Goal: Entertainment & Leisure: Consume media (video, audio)

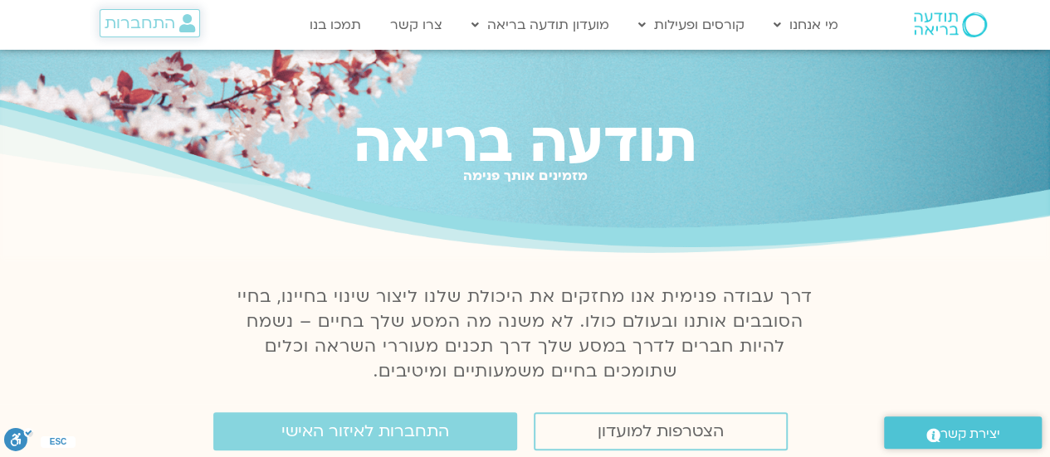
click at [139, 29] on span "התחברות" at bounding box center [140, 23] width 71 height 18
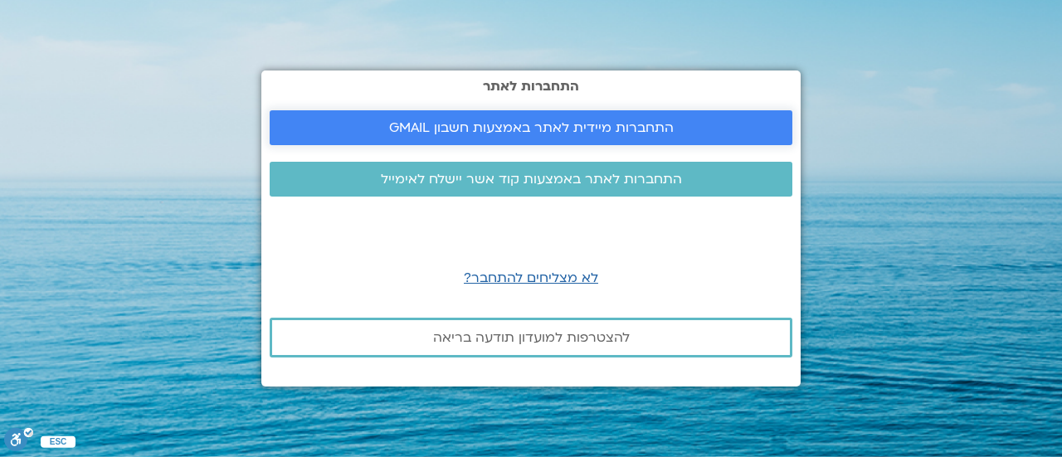
click at [485, 129] on span "התחברות מיידית לאתר באמצעות חשבון GMAIL" at bounding box center [531, 127] width 285 height 15
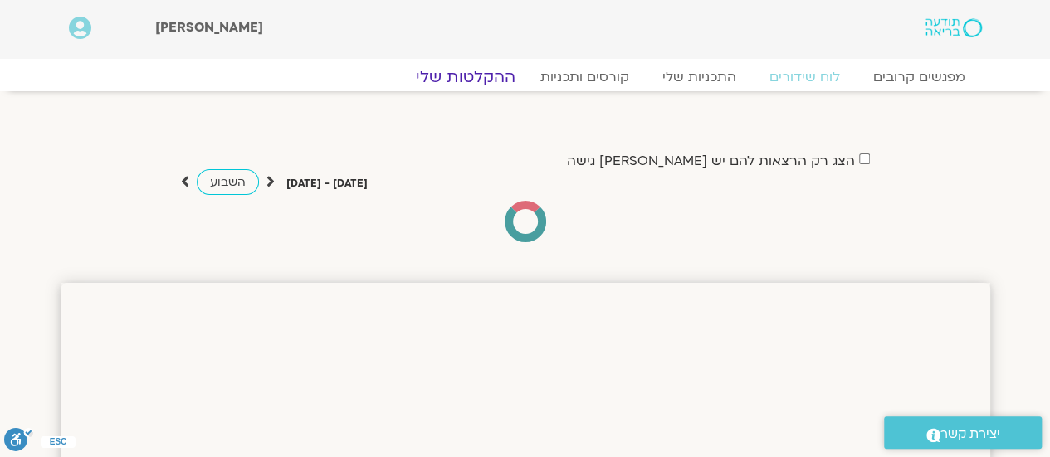
click at [486, 71] on link "ההקלטות שלי" at bounding box center [465, 77] width 139 height 20
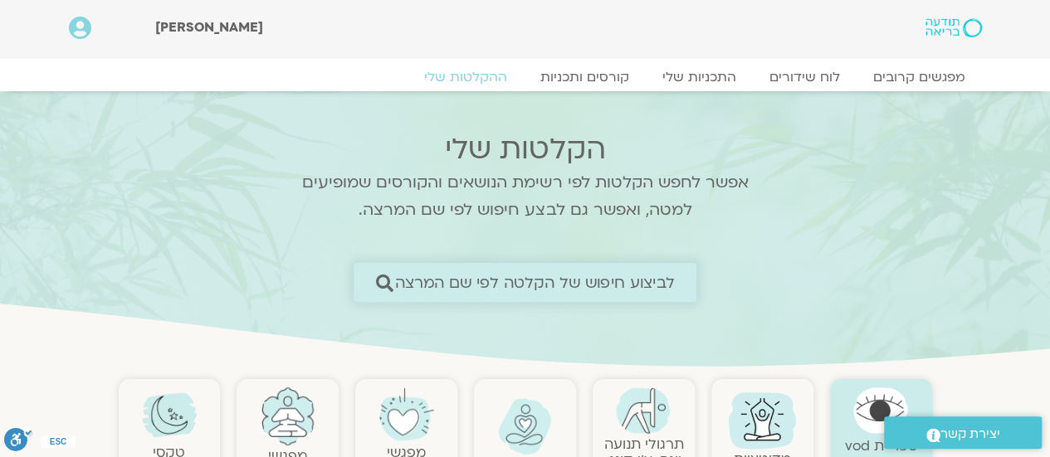
click at [578, 285] on span "לביצוע חיפוש של הקלטה לפי שם המרצה" at bounding box center [535, 282] width 280 height 17
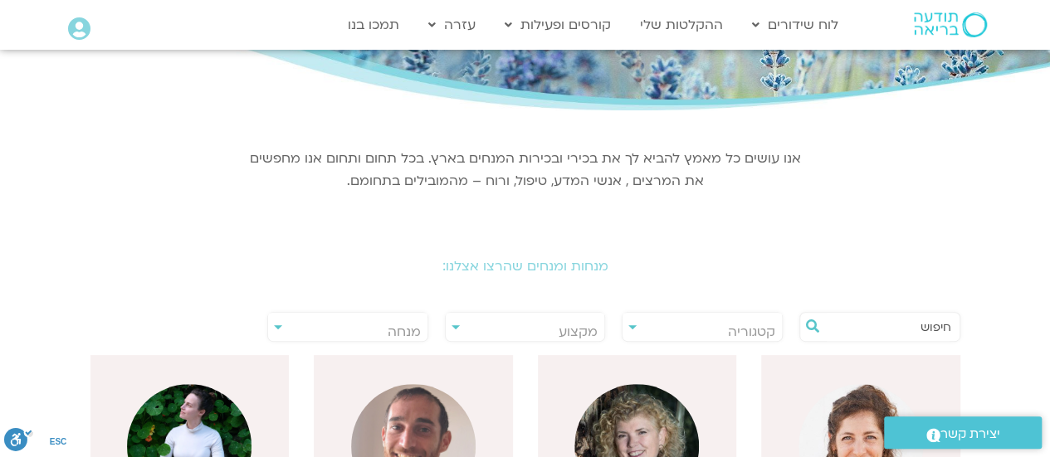
scroll to position [156, 0]
click at [493, 265] on h2 "מנחות ומנחים שהרצו אצלנו:" at bounding box center [525, 266] width 929 height 15
click at [279, 335] on span "מנחה" at bounding box center [347, 332] width 159 height 38
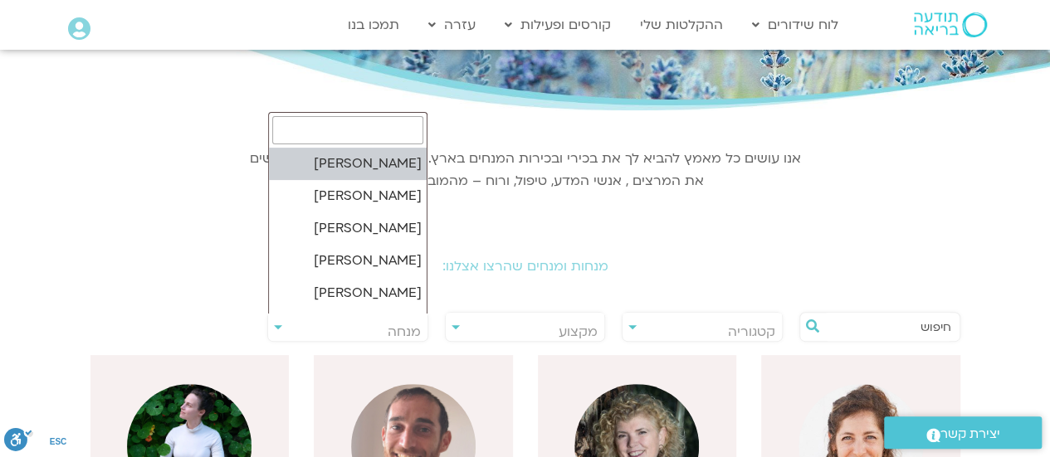
click at [367, 125] on input "search" at bounding box center [347, 130] width 151 height 28
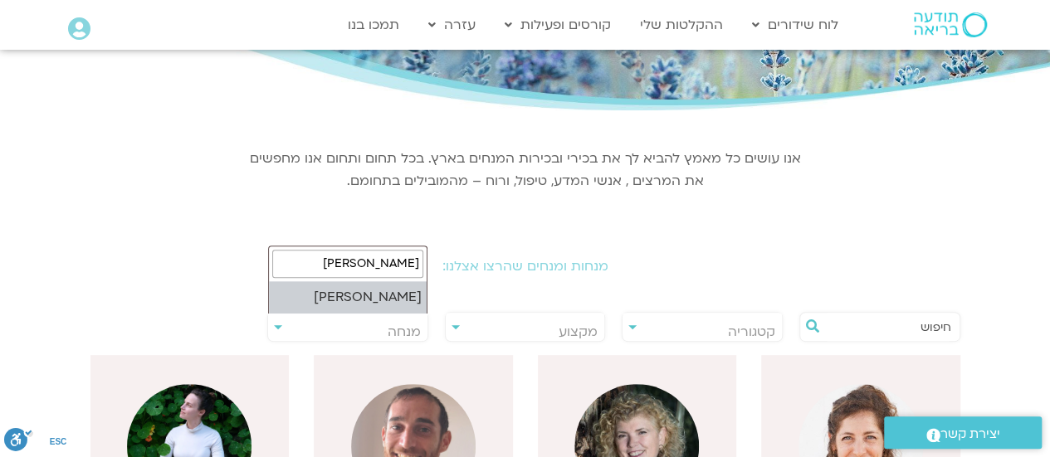
type input "[PERSON_NAME]"
select select "****"
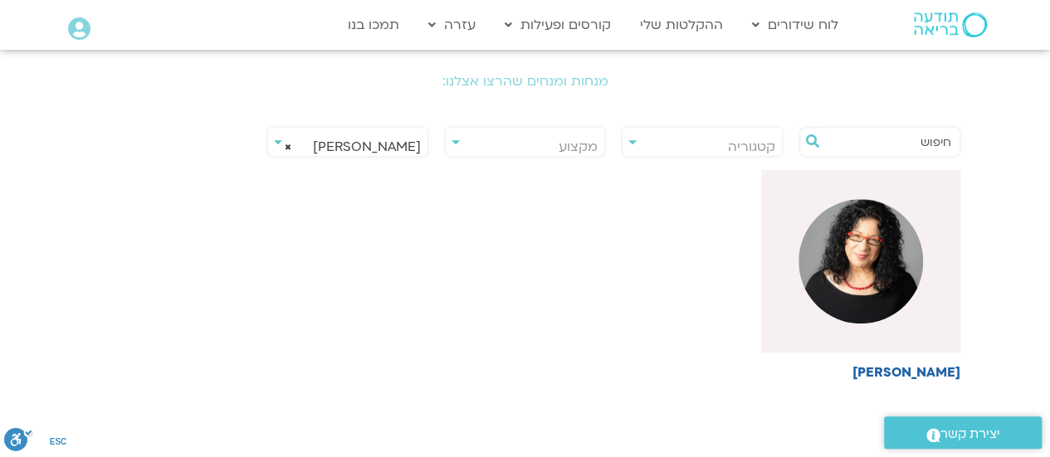
scroll to position [345, 0]
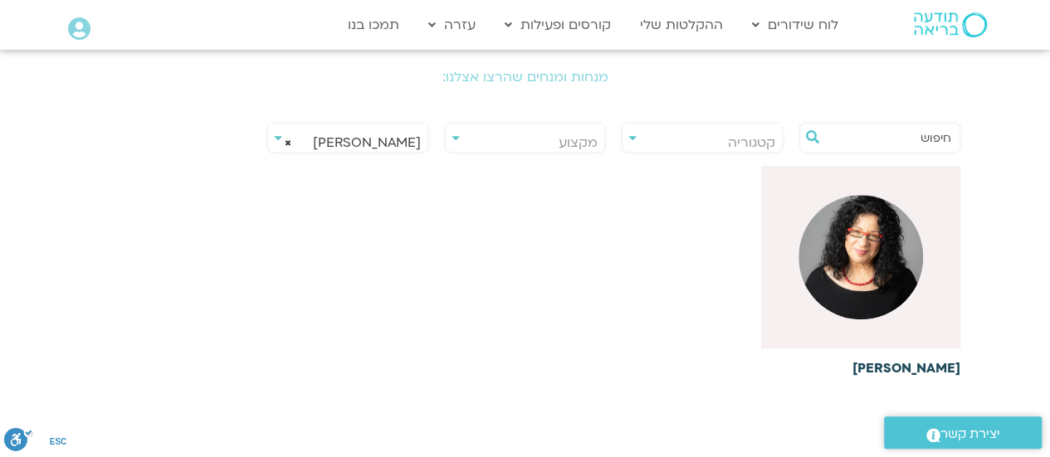
click at [884, 290] on img at bounding box center [860, 257] width 124 height 124
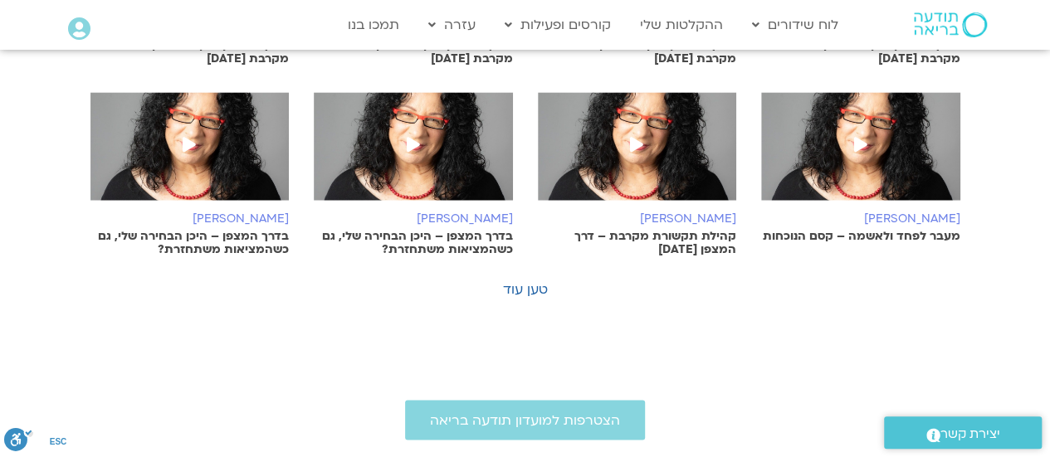
scroll to position [1170, 0]
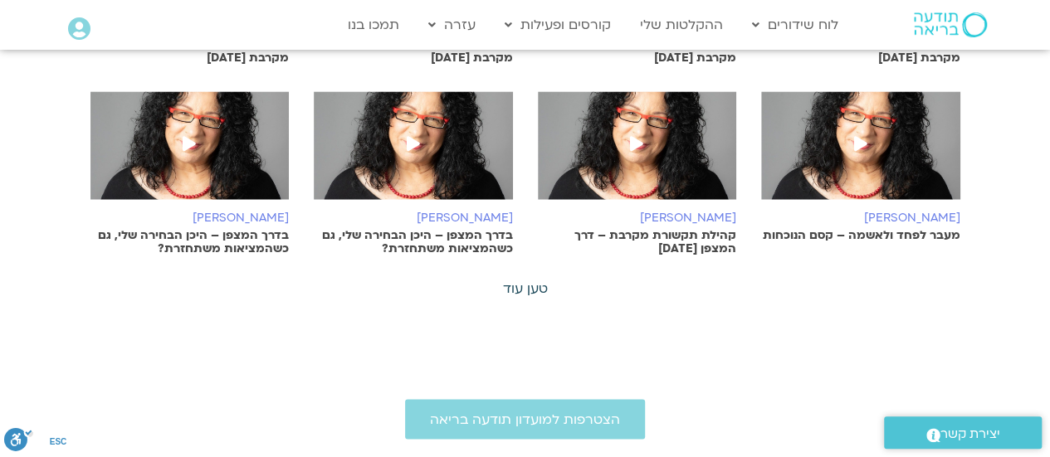
click at [522, 289] on link "טען עוד" at bounding box center [525, 289] width 45 height 18
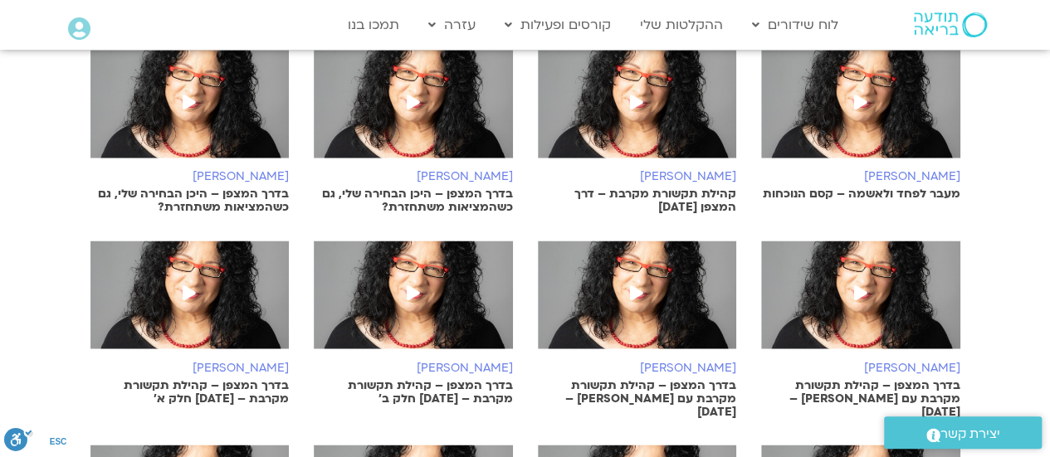
scroll to position [1212, 0]
click at [619, 304] on img at bounding box center [637, 303] width 199 height 124
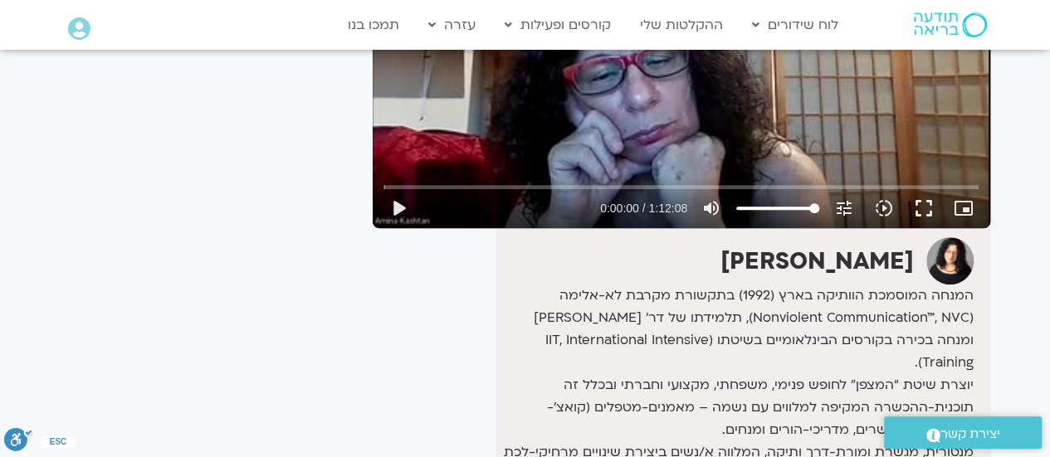
scroll to position [315, 0]
click at [396, 204] on button "play_arrow" at bounding box center [398, 208] width 40 height 40
type input "3.601475"
type input "66.4180871212121"
type input "3.744711"
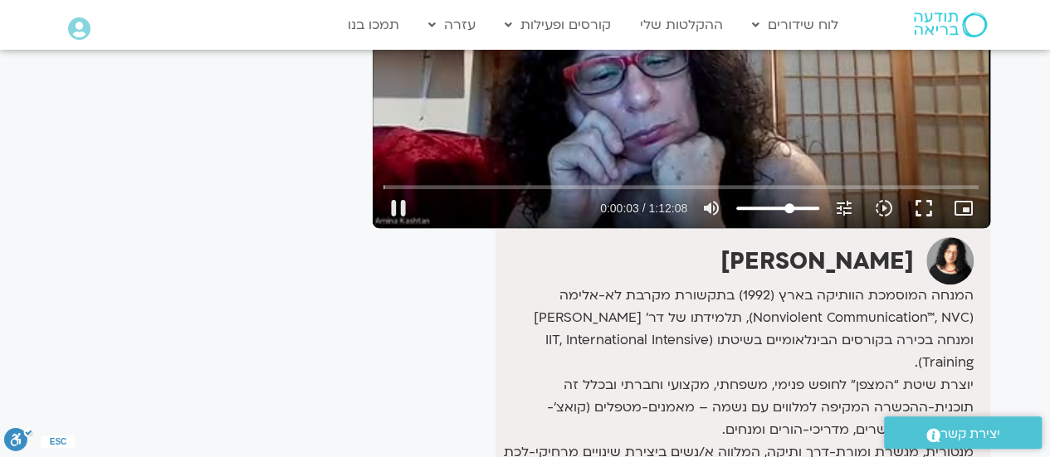
type input "66.4180871212121"
click at [789, 203] on input "Volume" at bounding box center [777, 208] width 83 height 10
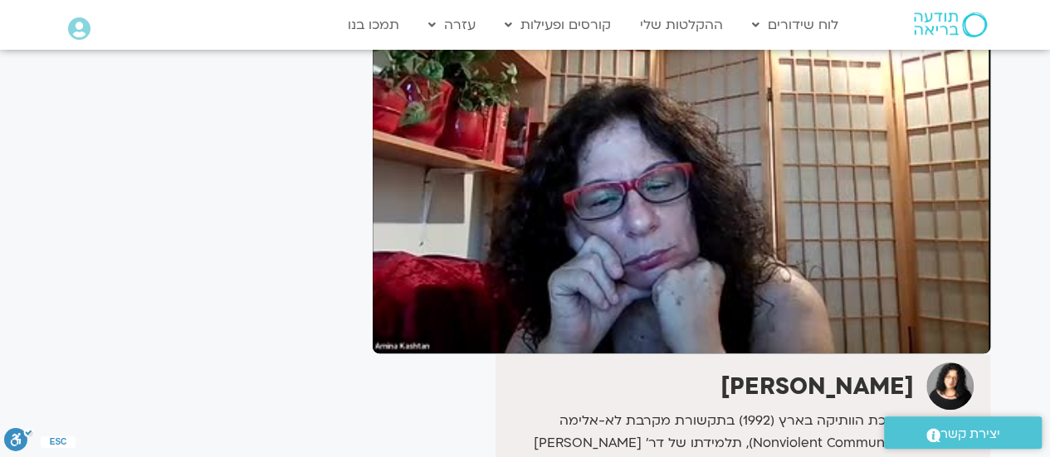
scroll to position [189, 0]
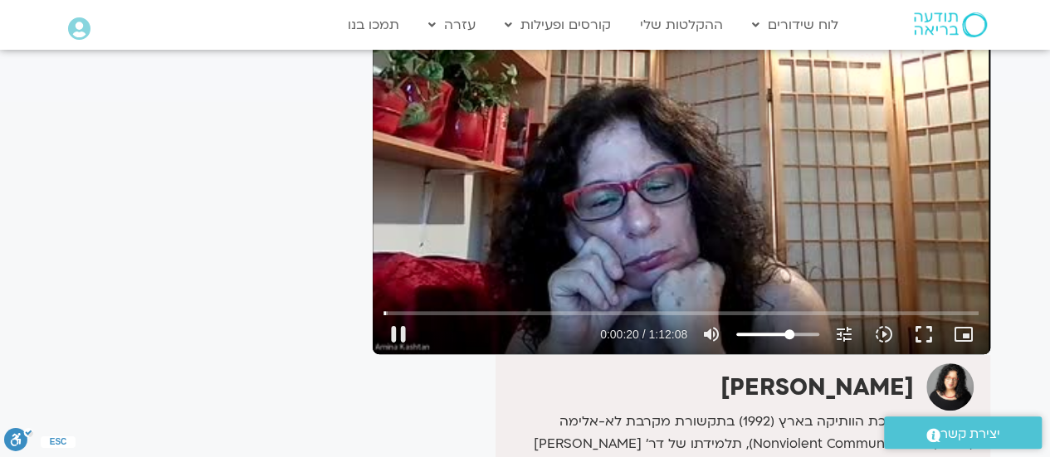
type input "20.27859"
type input "47.4786931818182"
click at [775, 334] on input "Volume" at bounding box center [777, 334] width 83 height 10
type input "25.20759"
type input "63.3877840909091"
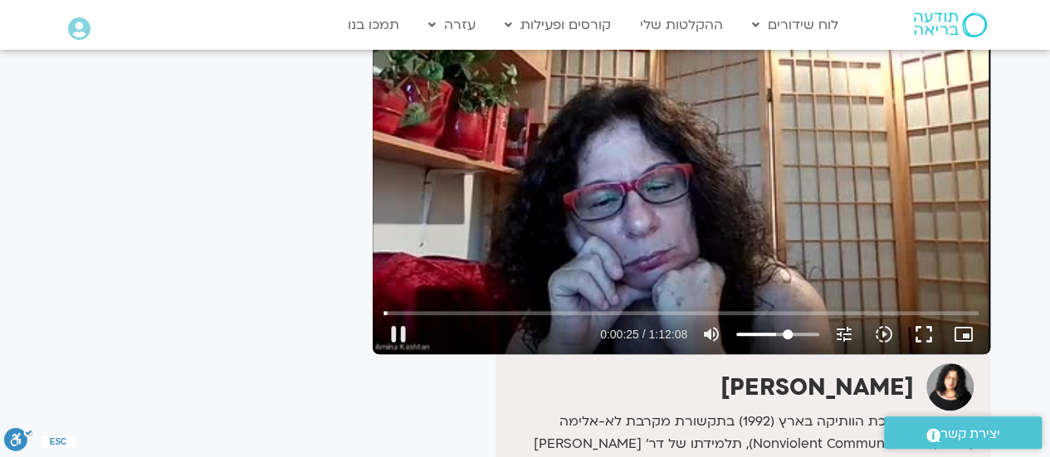
type input "25.347657"
type input "63.3877840909091"
click at [787, 332] on input "Volume" at bounding box center [777, 334] width 83 height 10
click at [402, 331] on button "pause" at bounding box center [398, 335] width 40 height 40
type input "1422.570628"
